Goal: Download file/media

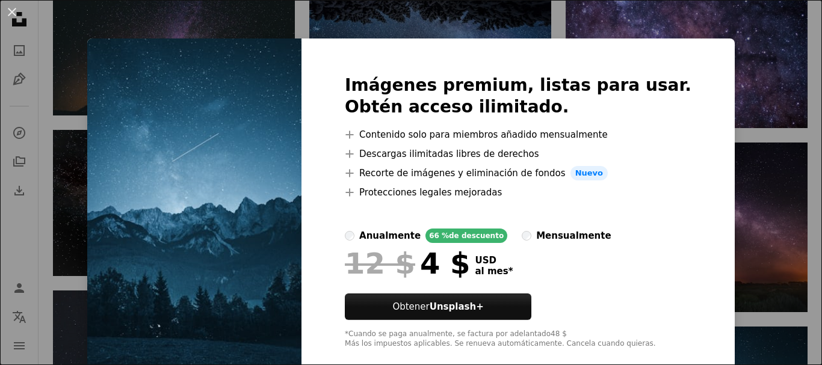
scroll to position [21, 0]
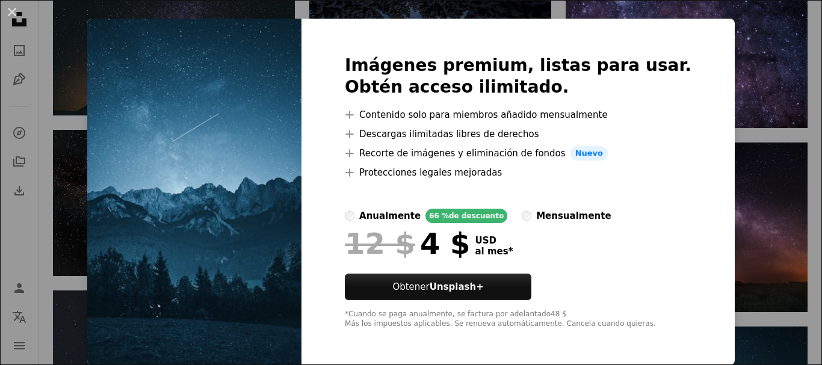
click at [276, 152] on img at bounding box center [194, 192] width 214 height 346
click at [17, 8] on button "An X shape" at bounding box center [12, 12] width 14 height 14
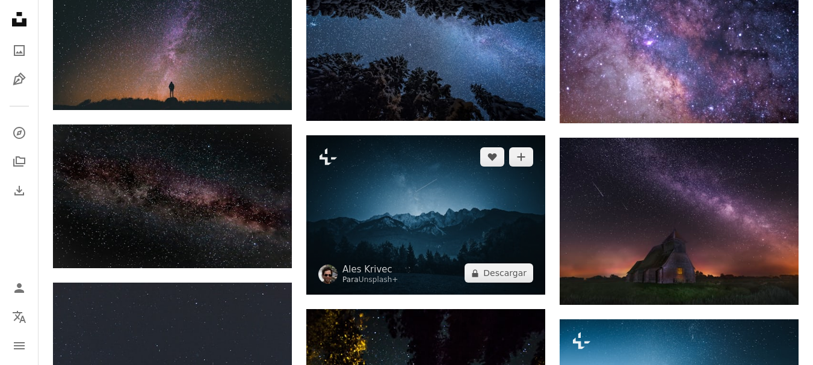
click at [448, 248] on img at bounding box center [425, 214] width 239 height 159
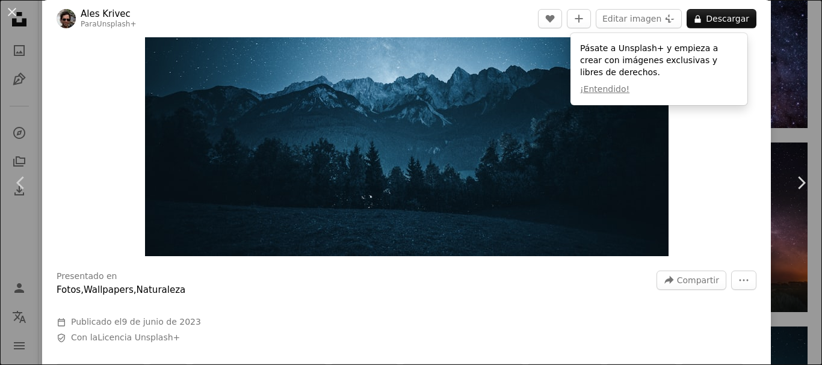
scroll to position [180, 0]
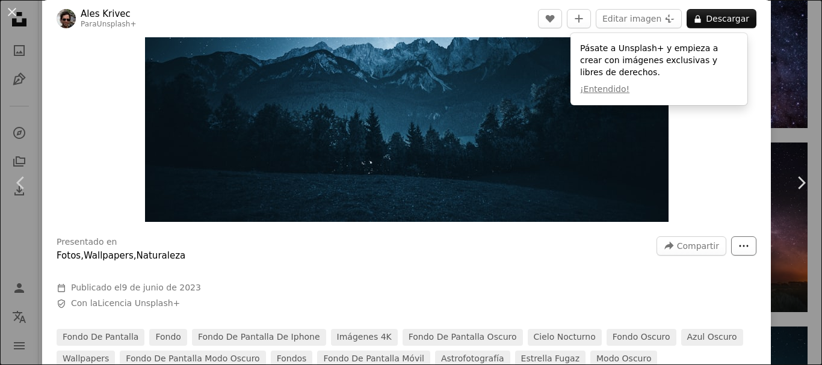
click at [739, 246] on icon "Más acciones" at bounding box center [743, 246] width 9 height 2
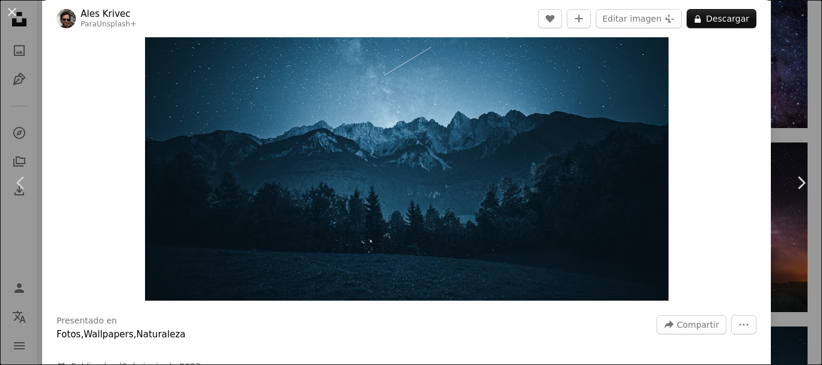
scroll to position [0, 0]
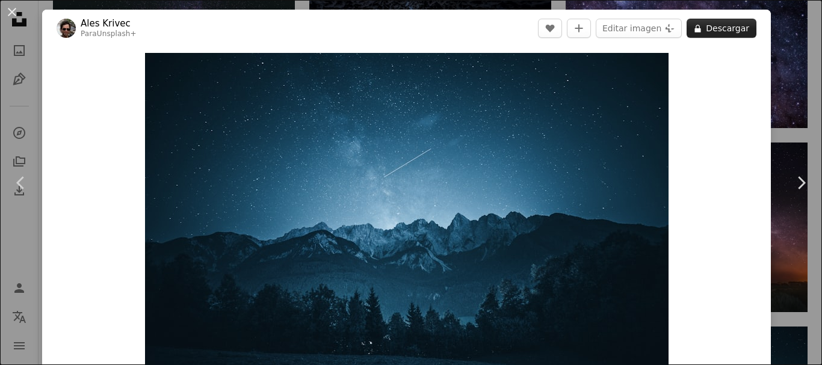
click at [727, 32] on button "A lock Descargar" at bounding box center [721, 28] width 70 height 19
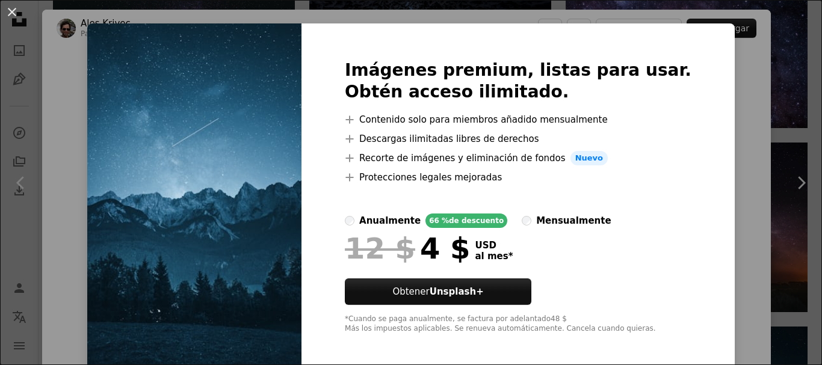
scroll to position [21, 0]
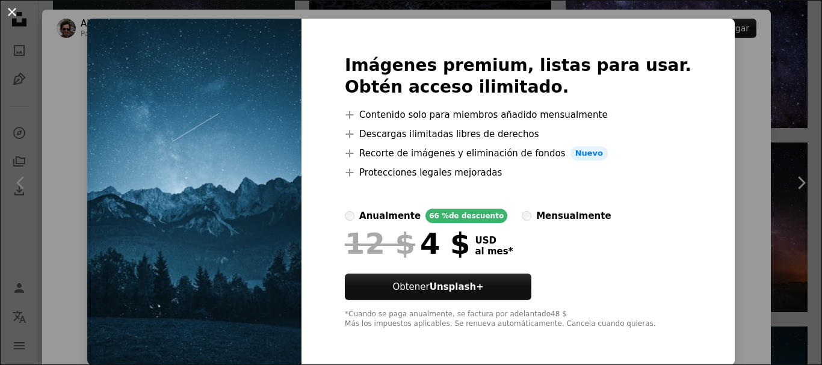
click at [14, 13] on button "An X shape" at bounding box center [12, 12] width 14 height 14
